Goal: Task Accomplishment & Management: Manage account settings

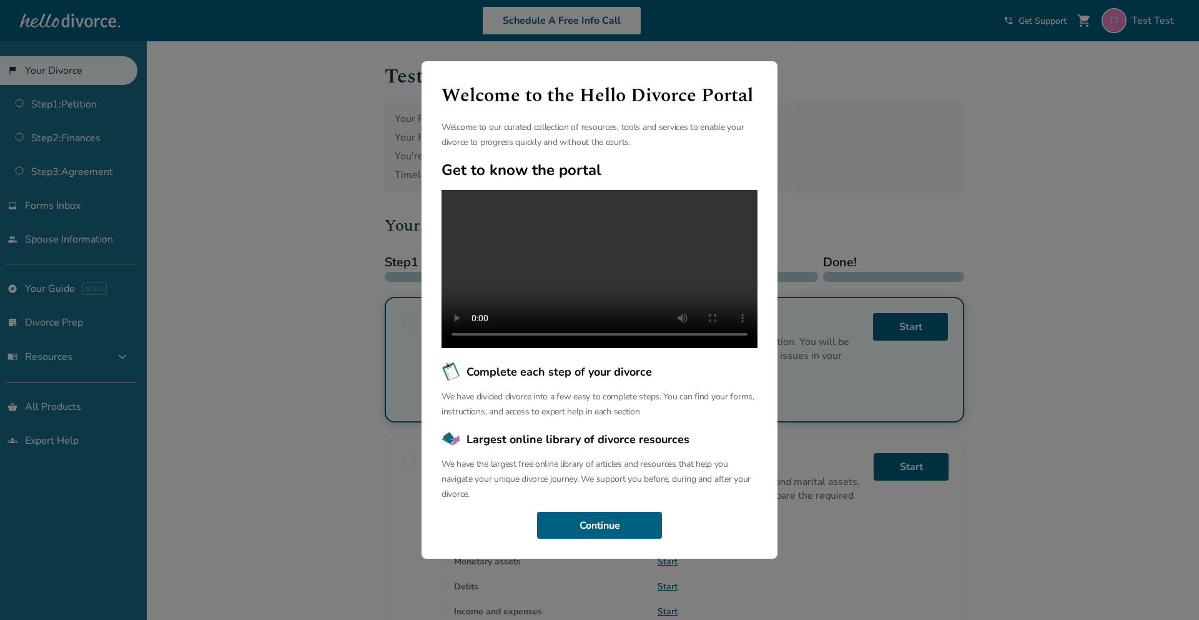
click at [902, 119] on div "Welcome to the Hello Divorce Portal Welcome to our curated collection of resour…" at bounding box center [599, 310] width 1199 height 620
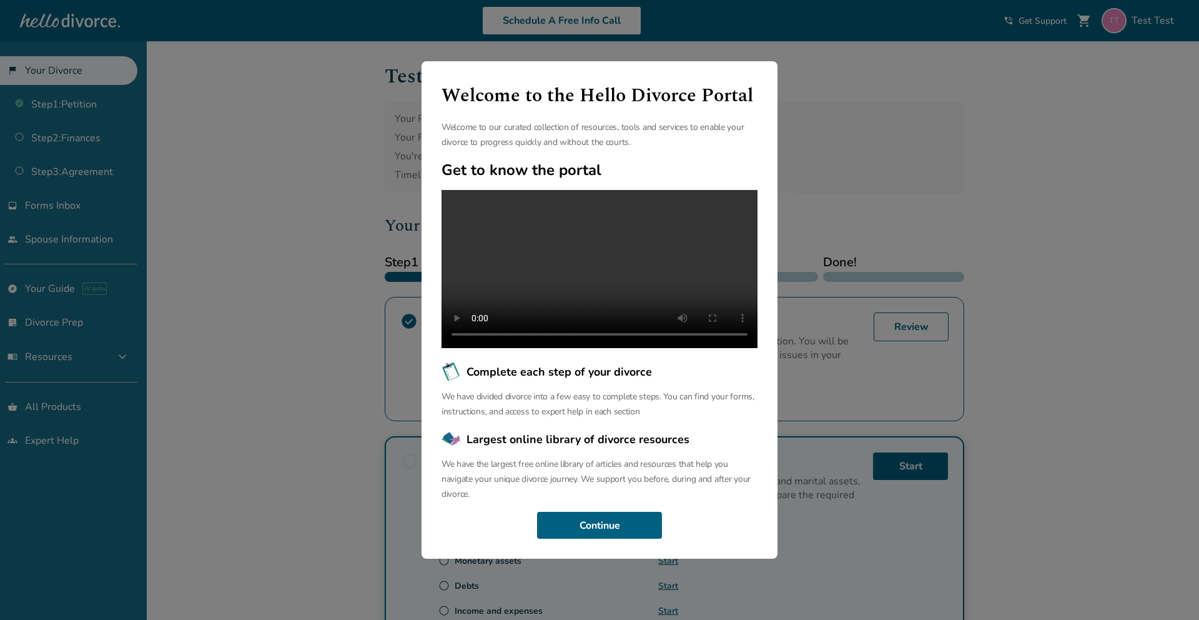
click at [365, 196] on div "Welcome to the Hello Divorce Portal Welcome to our curated collection of resour…" at bounding box center [599, 310] width 1199 height 620
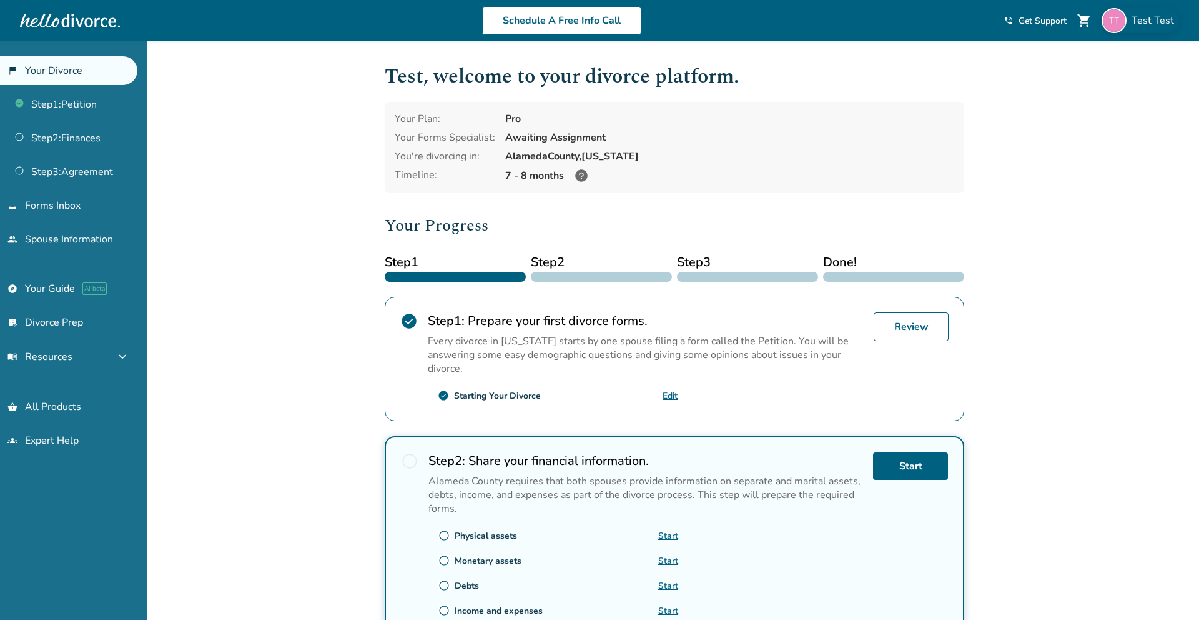
click at [1144, 21] on span "Test Test" at bounding box center [1155, 21] width 47 height 14
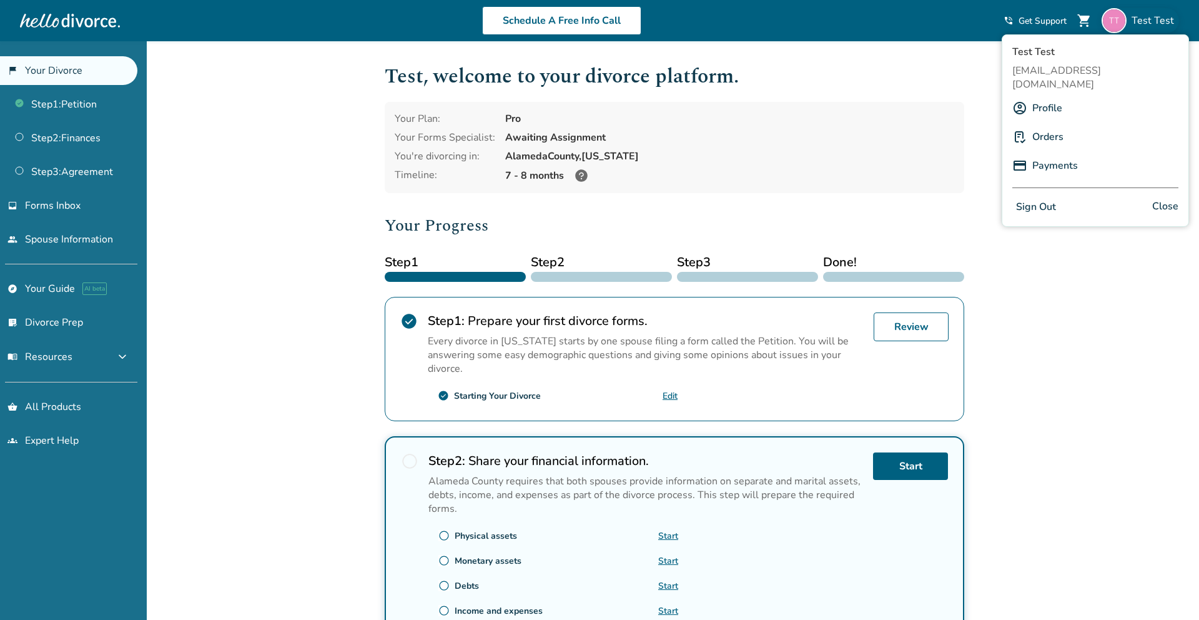
click at [1052, 198] on button "Sign Out" at bounding box center [1036, 207] width 47 height 18
